Goal: Navigation & Orientation: Find specific page/section

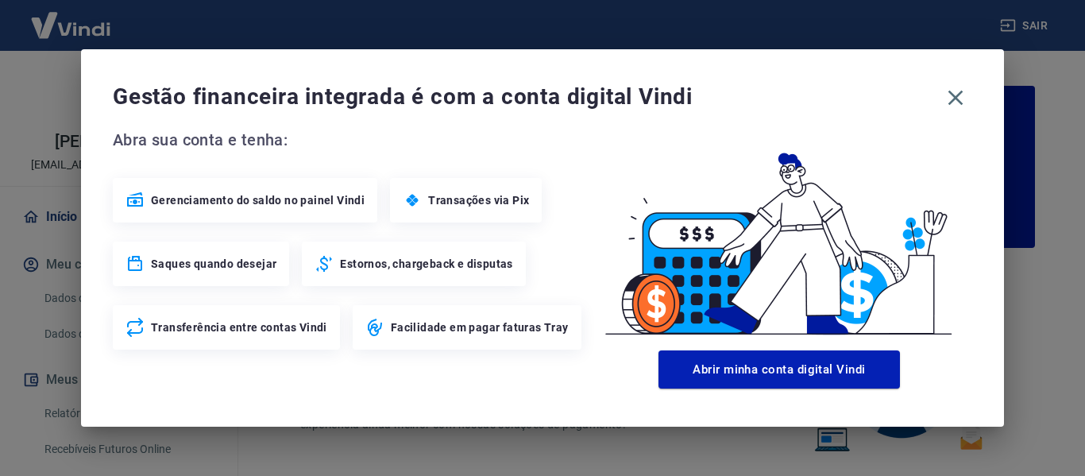
drag, startPoint x: 951, startPoint y: 92, endPoint x: 840, endPoint y: 74, distance: 111.9
click at [951, 93] on icon "button" at bounding box center [955, 98] width 15 height 15
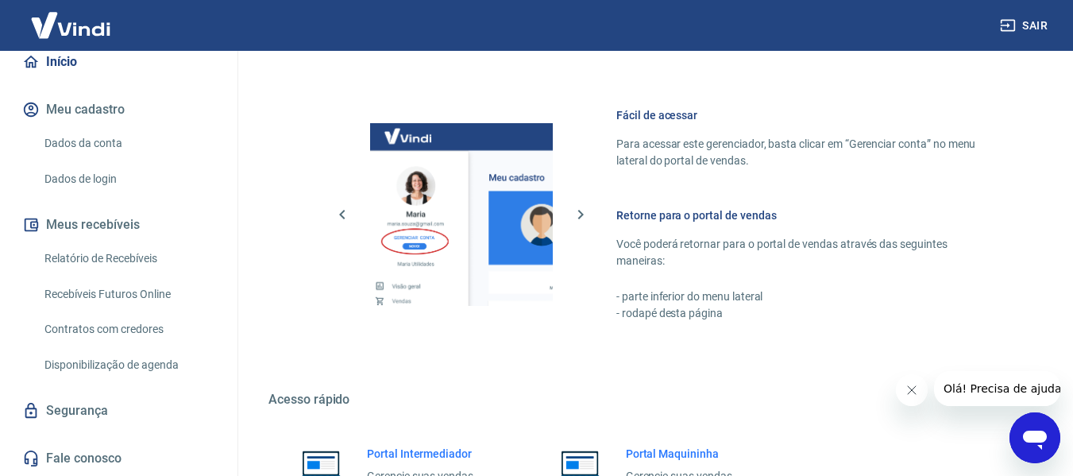
scroll to position [874, 0]
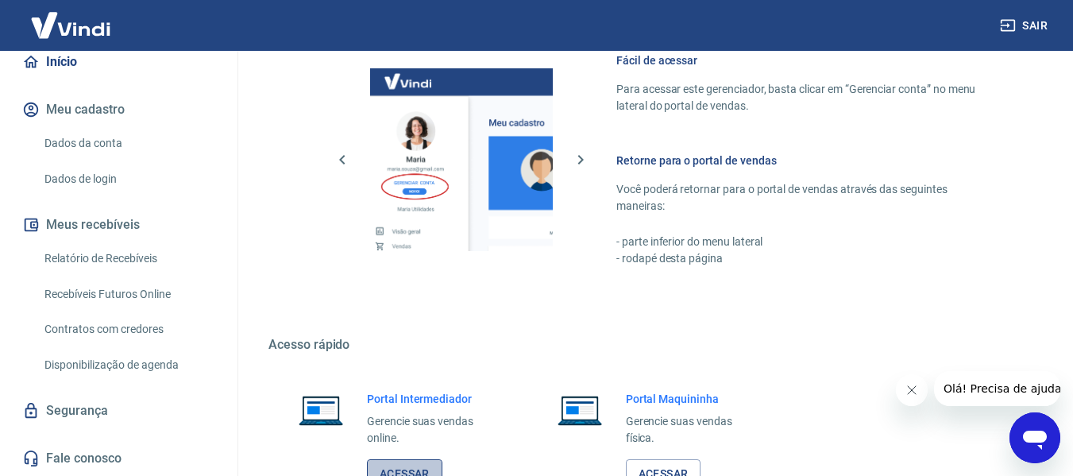
click at [400, 460] on link "Acessar" at bounding box center [404, 473] width 75 height 29
